Goal: Find specific page/section: Find specific page/section

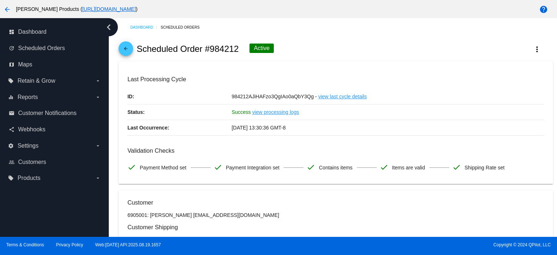
click at [129, 51] on mat-icon "arrow_back" at bounding box center [125, 50] width 9 height 9
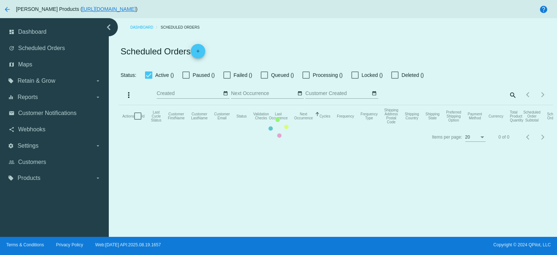
checkbox input "true"
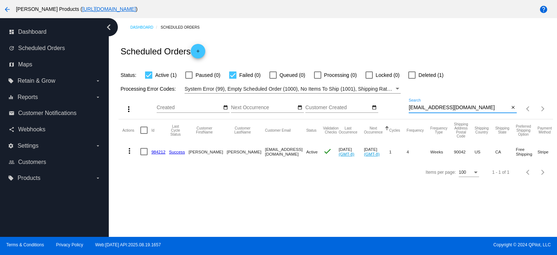
drag, startPoint x: 467, startPoint y: 108, endPoint x: 397, endPoint y: 110, distance: 69.6
click at [397, 110] on div "more_vert Sep Jan Feb Mar [DATE]" at bounding box center [336, 107] width 434 height 26
paste input "[PERSON_NAME][EMAIL_ADDRESS][PERSON_NAME][DOMAIN_NAME]"
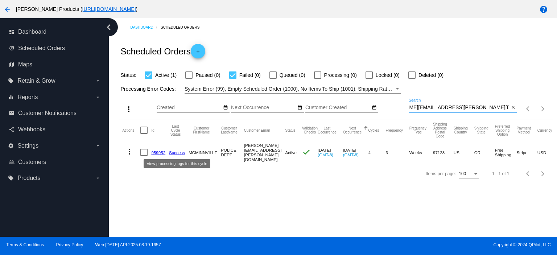
type input "[PERSON_NAME][EMAIL_ADDRESS][PERSON_NAME][DOMAIN_NAME]"
click at [158, 149] on mat-cell "959952" at bounding box center [160, 152] width 18 height 22
click at [156, 152] on link "959952" at bounding box center [158, 152] width 14 height 5
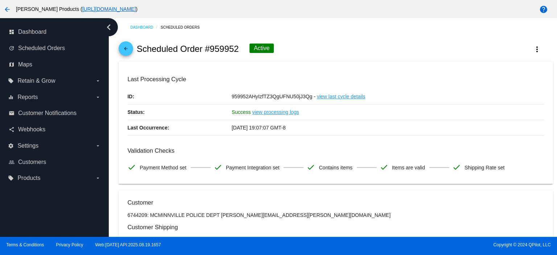
click at [124, 48] on mat-icon "arrow_back" at bounding box center [125, 50] width 9 height 9
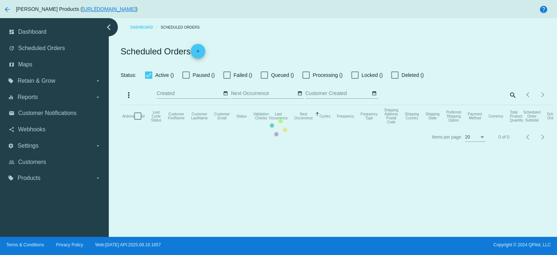
checkbox input "true"
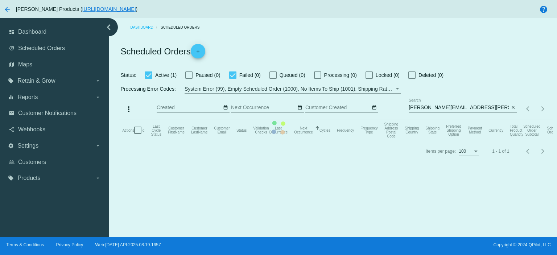
click at [513, 119] on mat-table "Actions Id Last Cycle Status Customer FirstName Customer LastName Customer Emai…" at bounding box center [336, 130] width 434 height 22
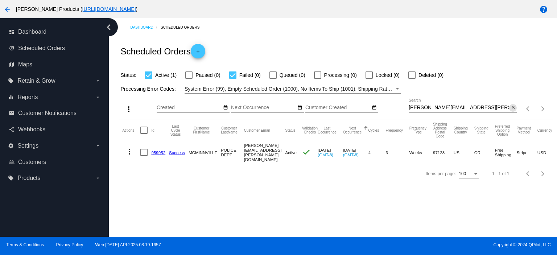
click at [511, 107] on mat-icon "close" at bounding box center [512, 108] width 5 height 6
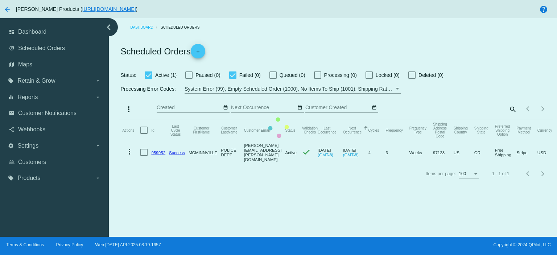
click at [510, 119] on mat-table "Actions Id Last Cycle Status Customer FirstName Customer LastName Customer Emai…" at bounding box center [336, 141] width 434 height 44
click at [511, 119] on mat-table "Actions Id Last Cycle Status Customer FirstName Customer LastName Customer Emai…" at bounding box center [336, 141] width 434 height 44
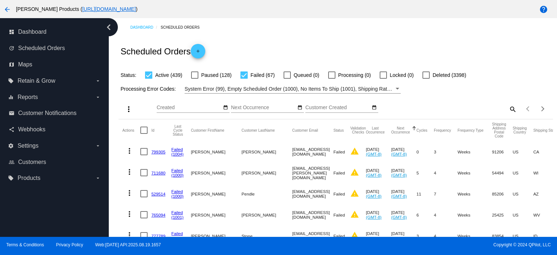
click at [508, 107] on mat-icon "search" at bounding box center [512, 108] width 9 height 11
click at [409, 107] on input "Search" at bounding box center [463, 108] width 108 height 6
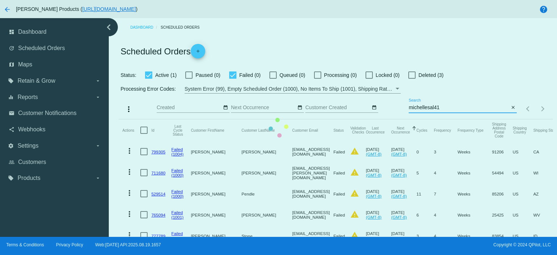
type input "michellesal415"
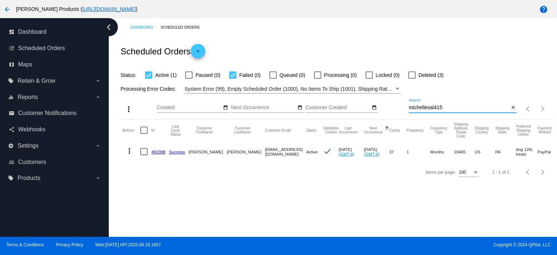
click at [159, 152] on link "492398" at bounding box center [158, 151] width 14 height 5
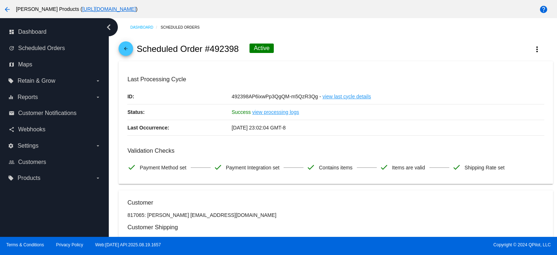
drag, startPoint x: 211, startPoint y: 49, endPoint x: 238, endPoint y: 49, distance: 27.2
click at [238, 49] on h2 "Scheduled Order #492398" at bounding box center [188, 49] width 102 height 10
copy h2 "492398"
